Goal: Information Seeking & Learning: Learn about a topic

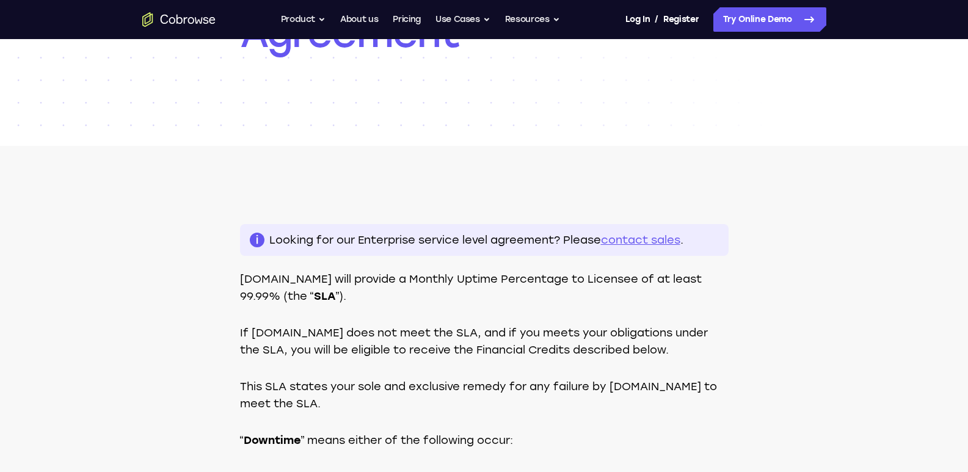
scroll to position [155, 0]
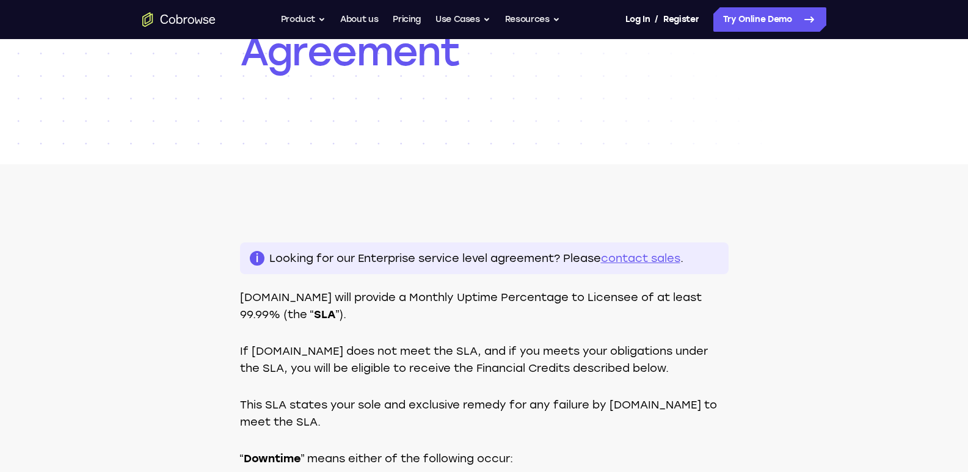
scroll to position [231, 0]
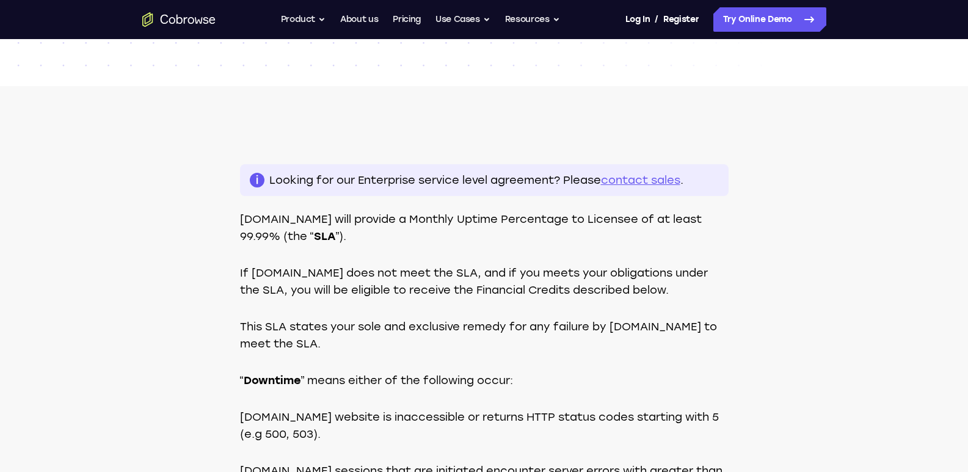
scroll to position [233, 0]
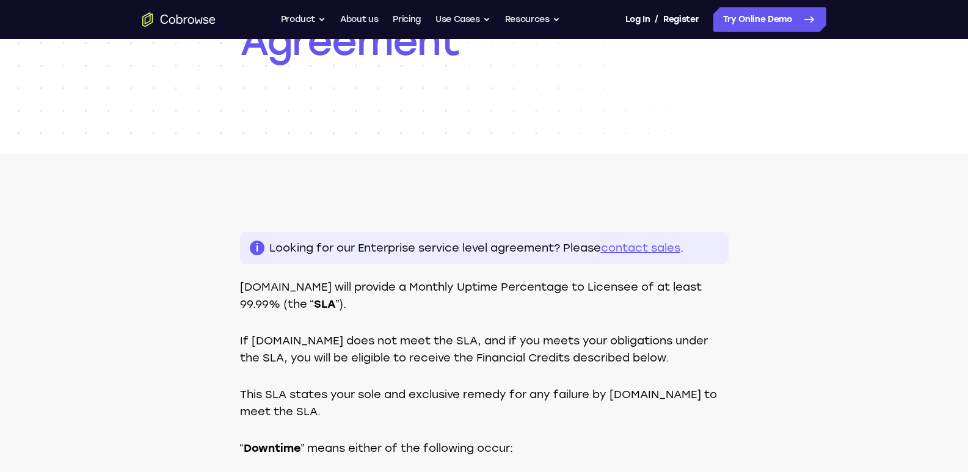
scroll to position [208, 0]
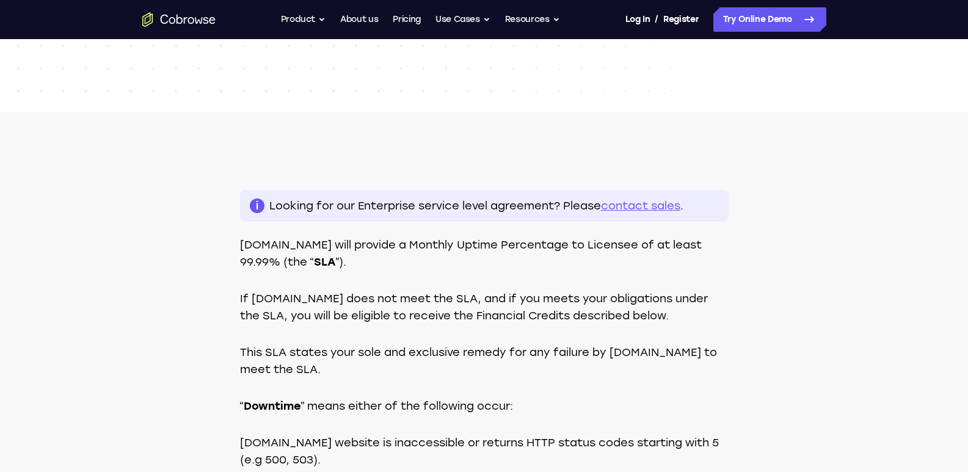
scroll to position [219, 0]
